Goal: Find specific page/section: Find specific page/section

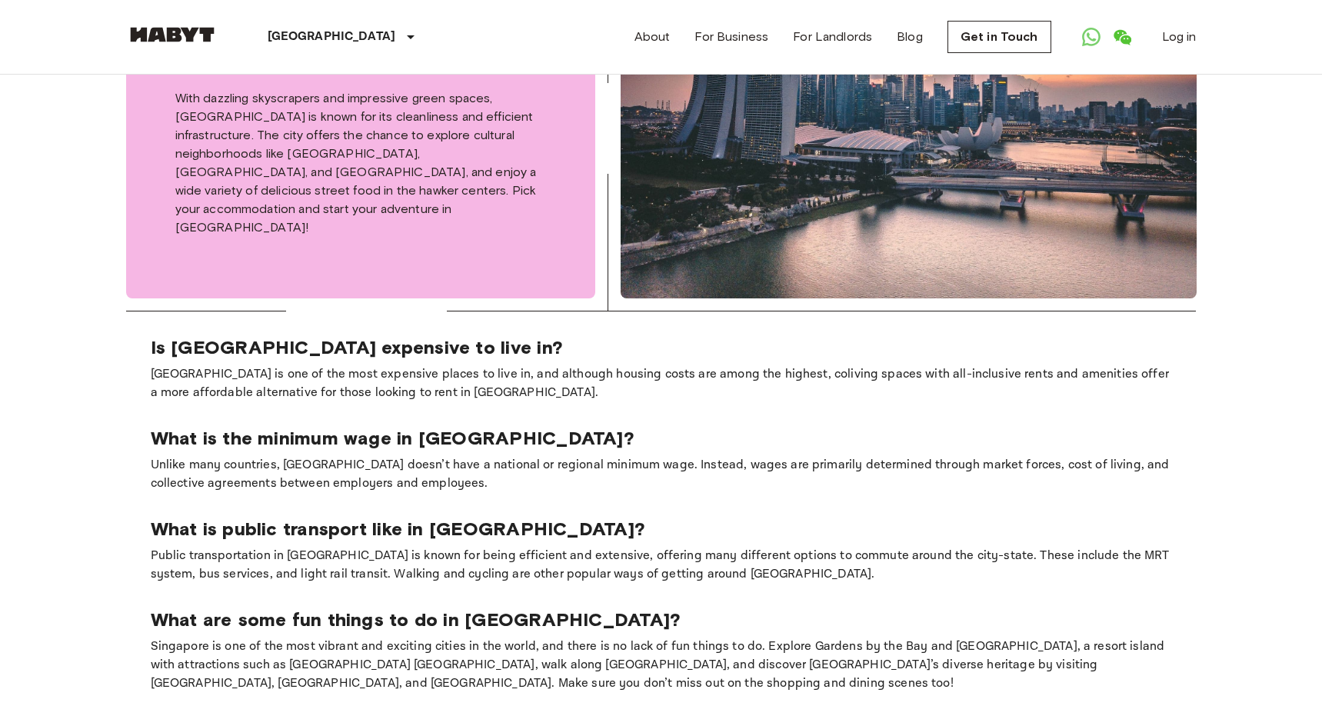
scroll to position [871, 0]
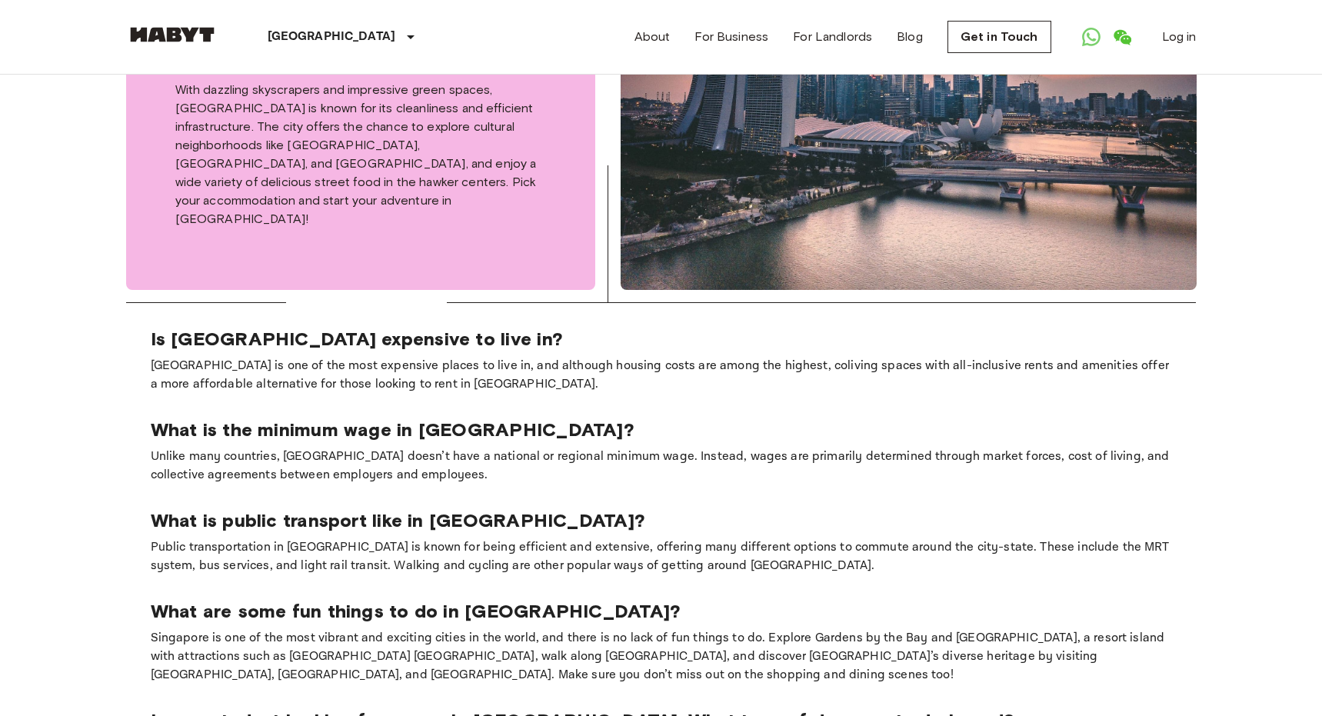
click at [219, 418] on p "What is the minimum wage in [GEOGRAPHIC_DATA]?" at bounding box center [661, 429] width 1021 height 23
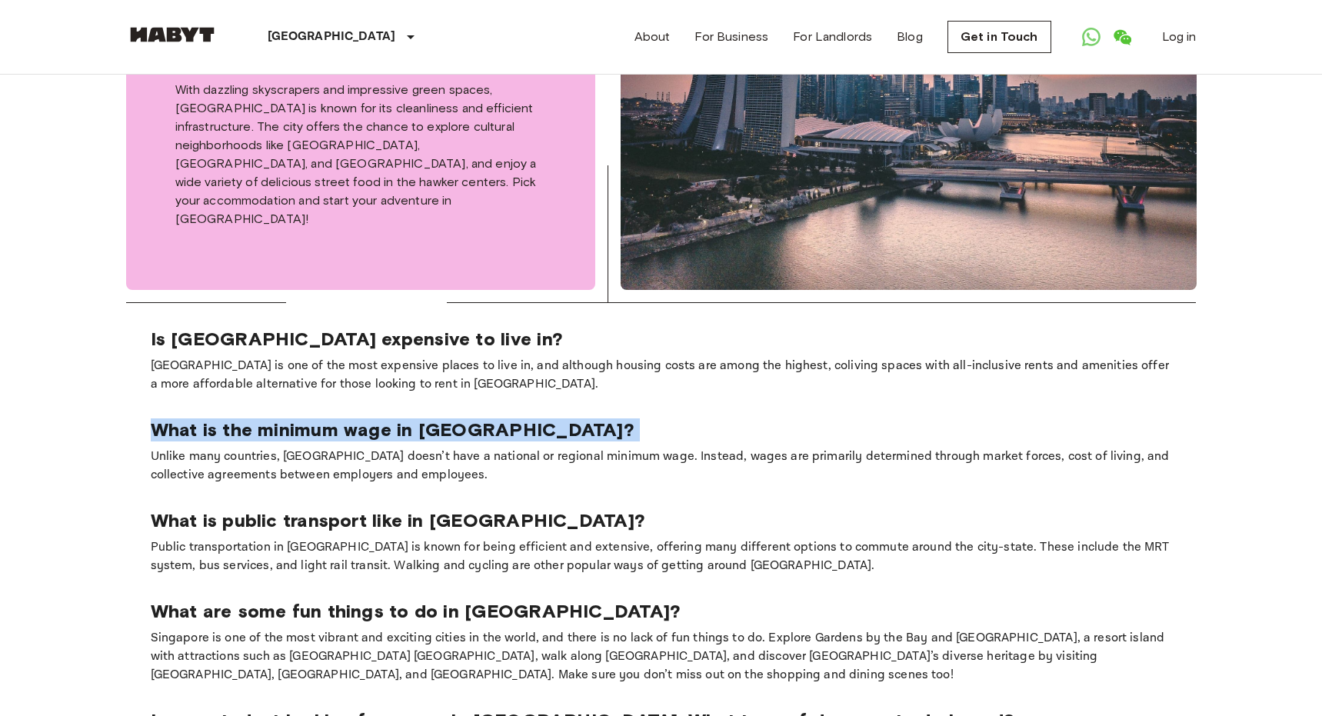
click at [219, 418] on p "What is the minimum wage in [GEOGRAPHIC_DATA]?" at bounding box center [661, 429] width 1021 height 23
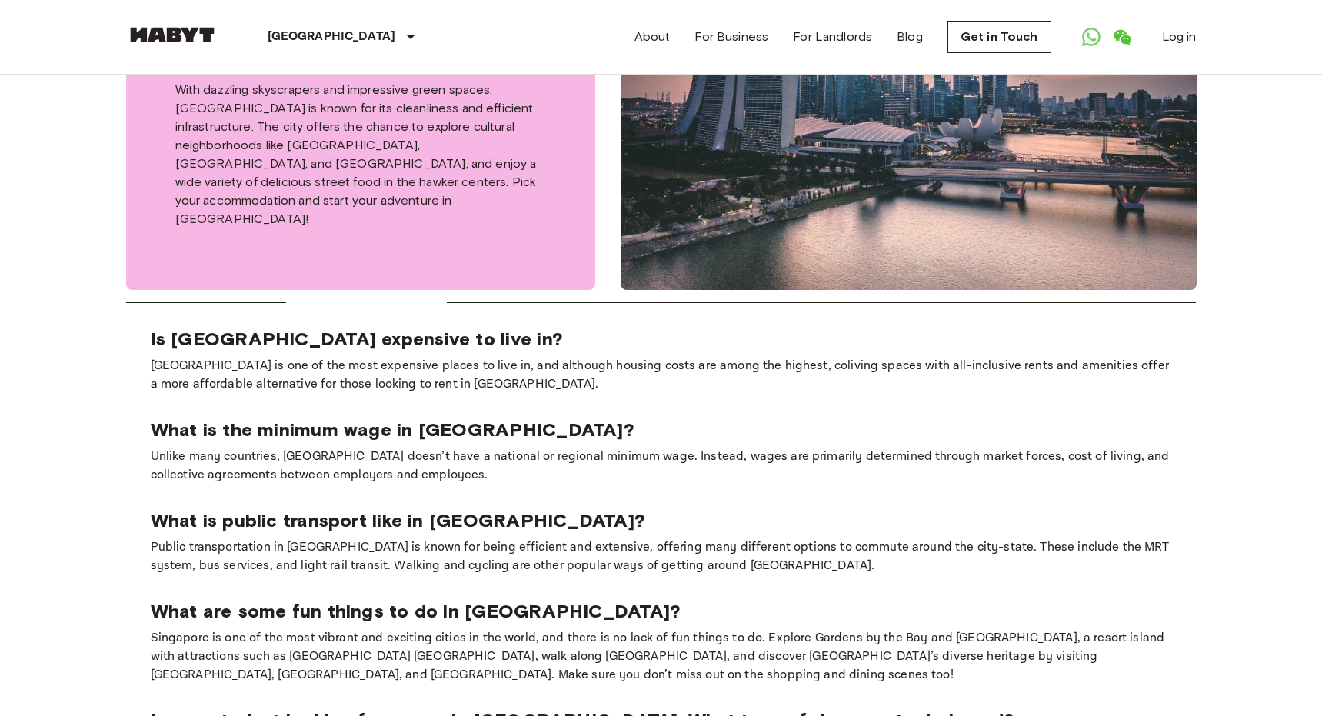
click at [239, 418] on p "What is the minimum wage in [GEOGRAPHIC_DATA]?" at bounding box center [661, 429] width 1021 height 23
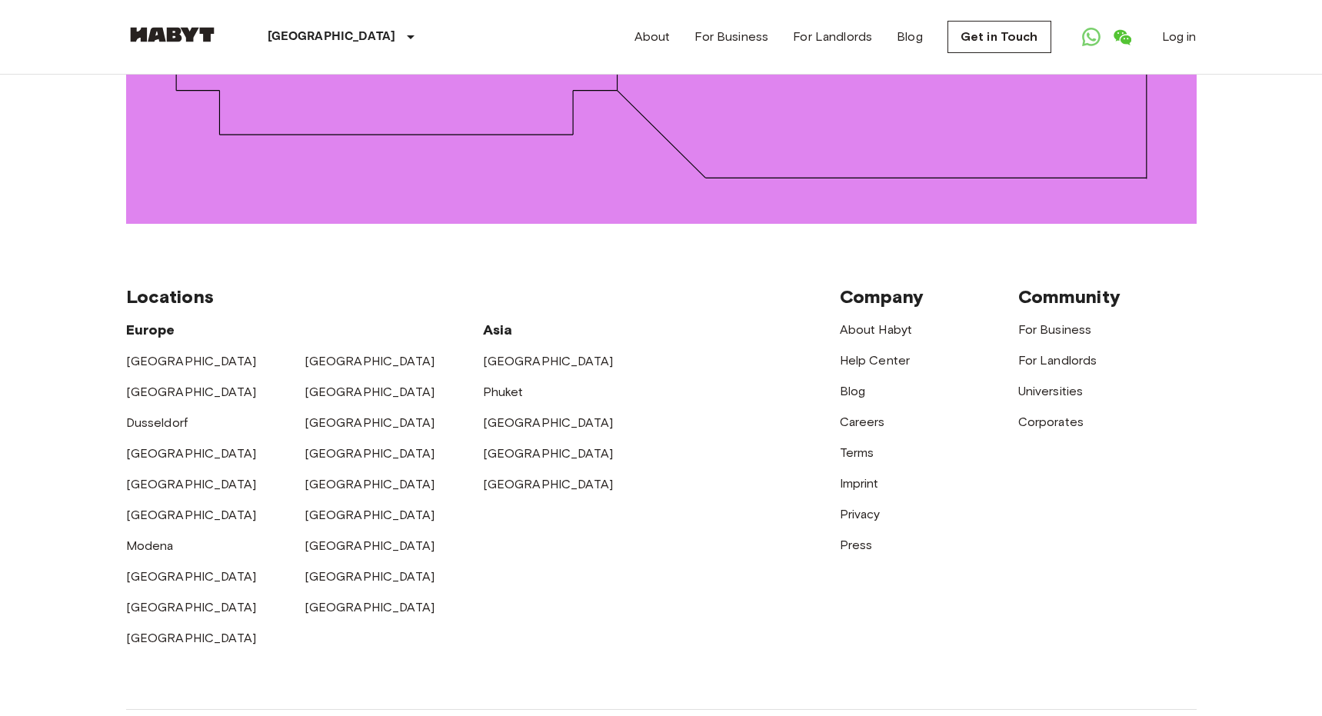
scroll to position [2336, 0]
click at [321, 508] on link "[GEOGRAPHIC_DATA]" at bounding box center [370, 515] width 131 height 15
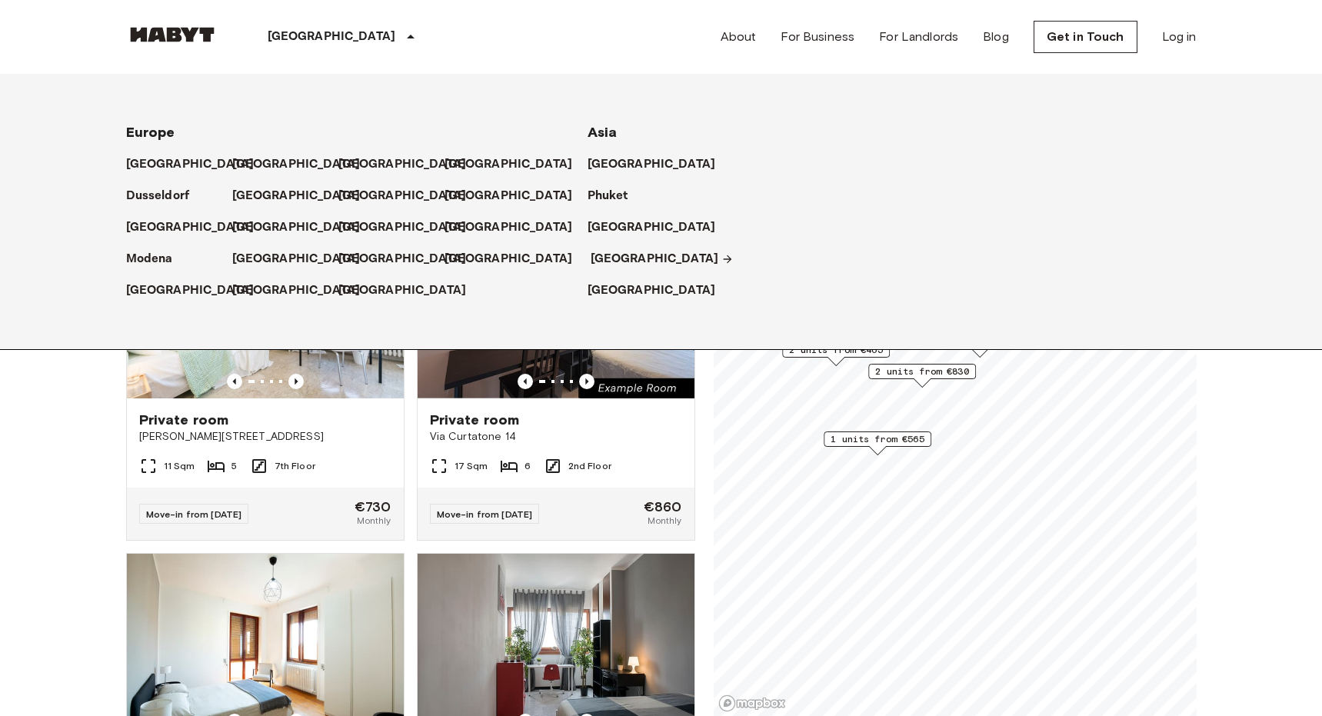
click at [606, 261] on p "[GEOGRAPHIC_DATA]" at bounding box center [655, 259] width 128 height 18
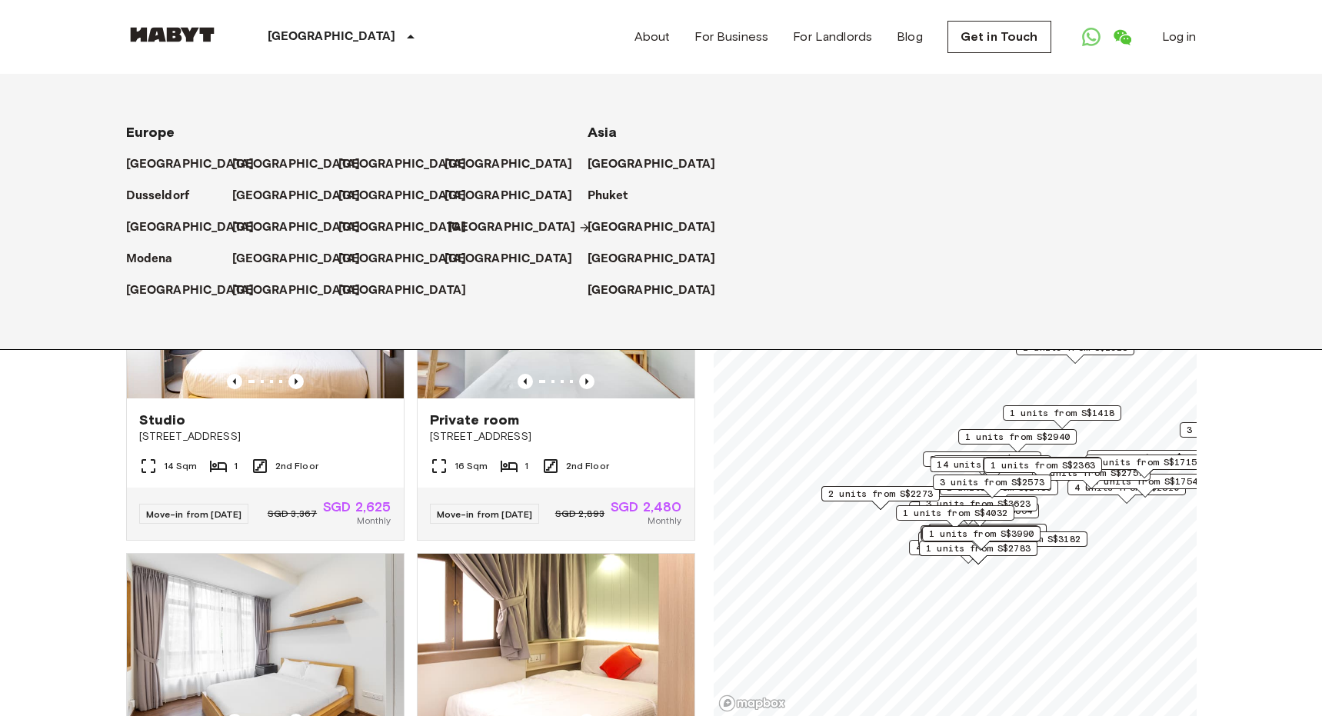
click at [456, 228] on p "[GEOGRAPHIC_DATA]" at bounding box center [512, 227] width 128 height 18
